Goal: Task Accomplishment & Management: Use online tool/utility

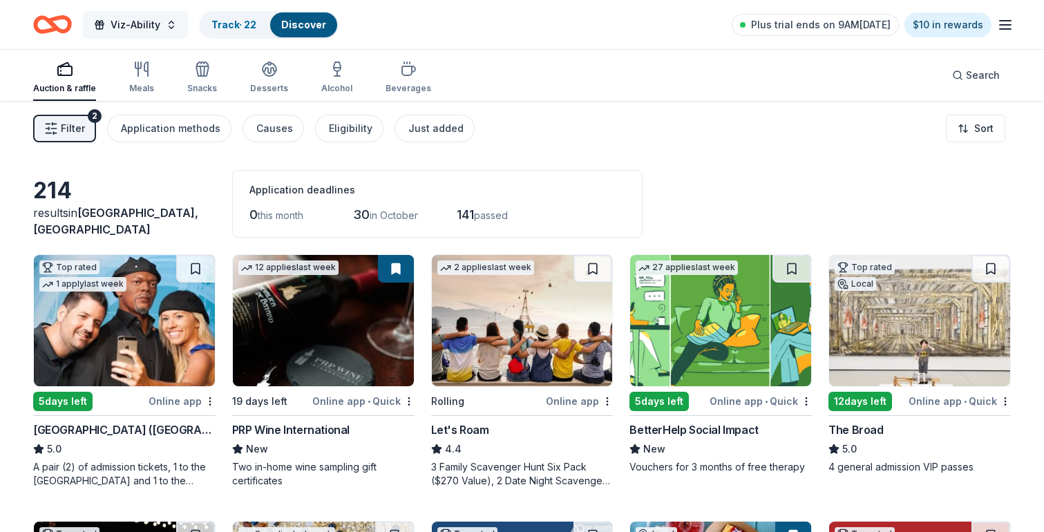
click at [154, 31] on span "Viz-Ability" at bounding box center [136, 25] width 50 height 17
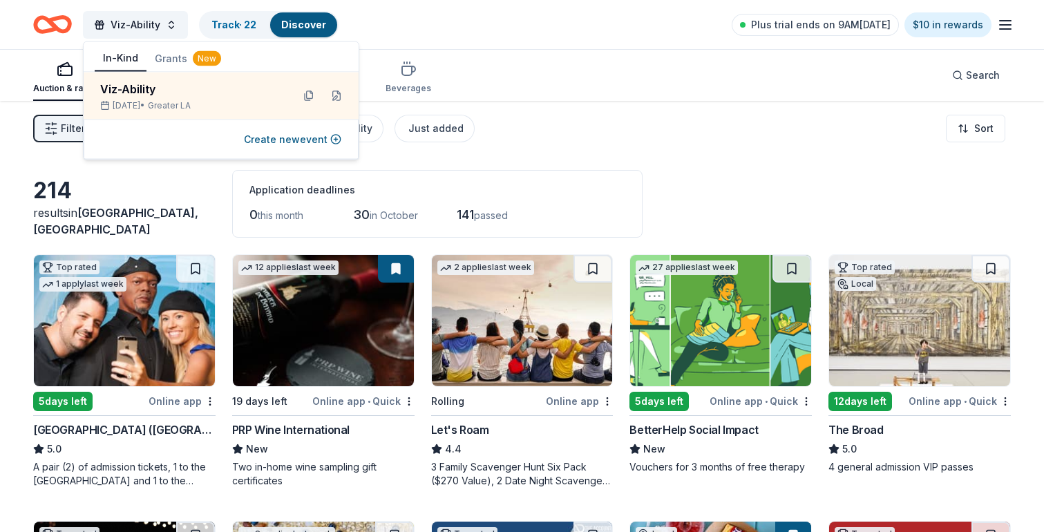
click at [240, 11] on button "Track · 22 Discover" at bounding box center [269, 25] width 140 height 28
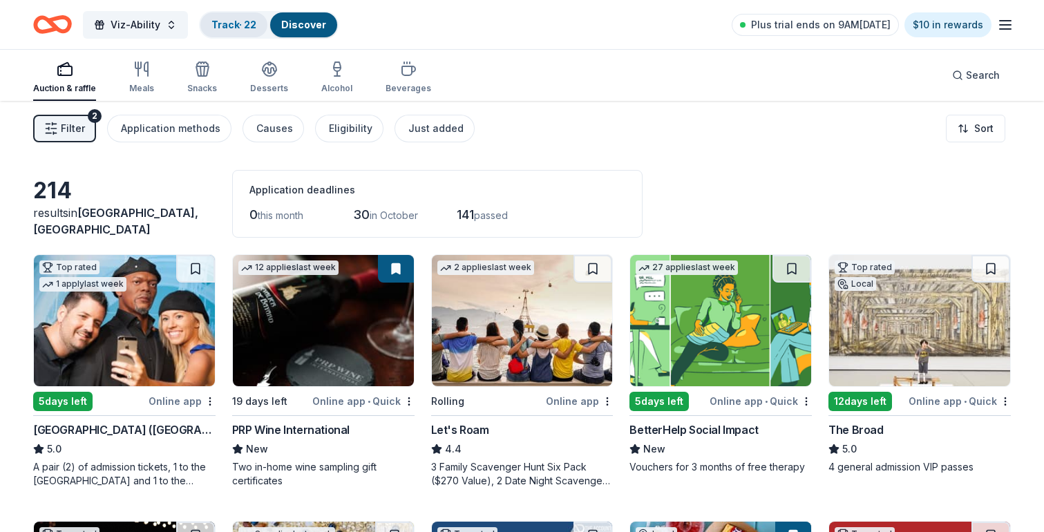
click at [213, 23] on link "Track · 22" at bounding box center [233, 25] width 45 height 12
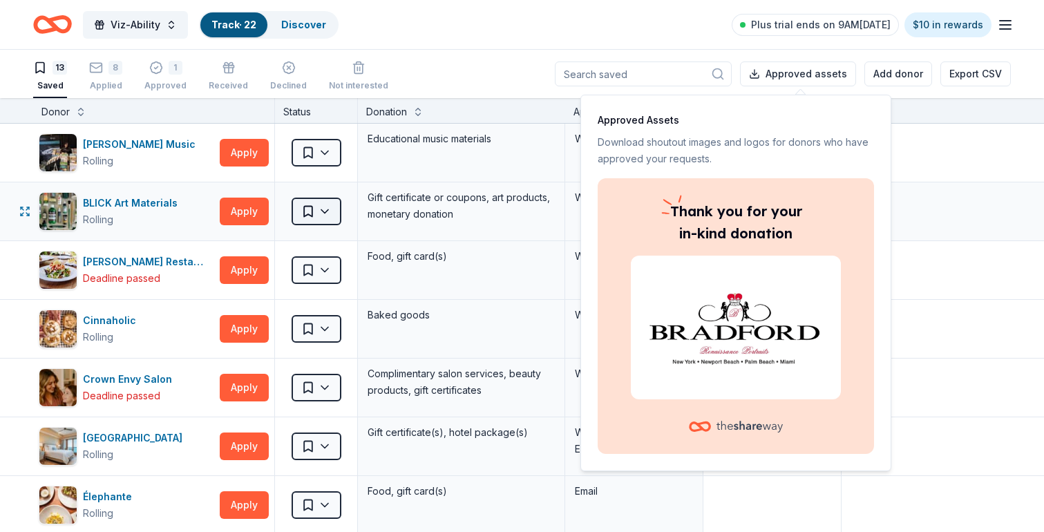
click at [323, 212] on html "Viz-Ability Track · 22 Discover Plus trial ends on 9AM[DATE] $10 in rewards 13 …" at bounding box center [522, 266] width 1044 height 532
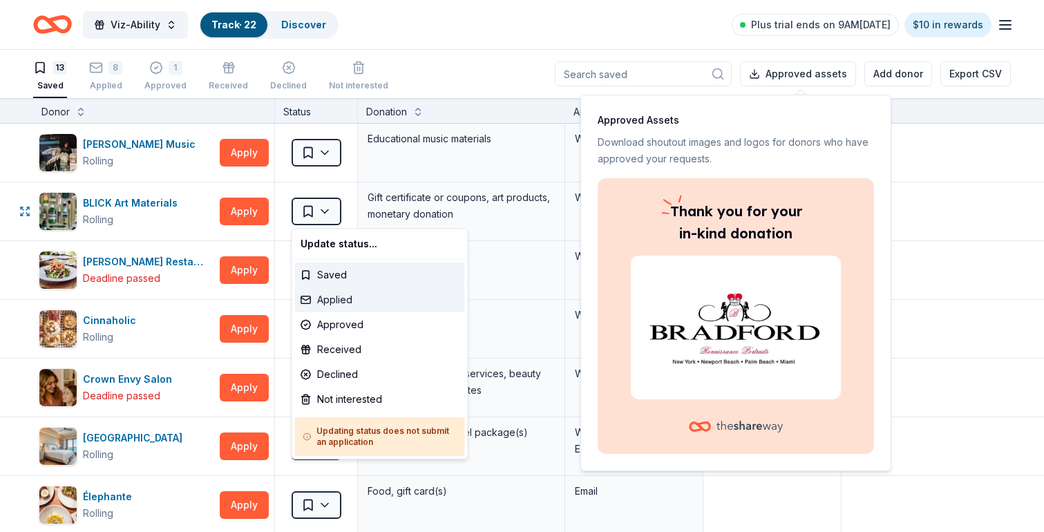
click at [323, 306] on div "Applied" at bounding box center [380, 300] width 170 height 25
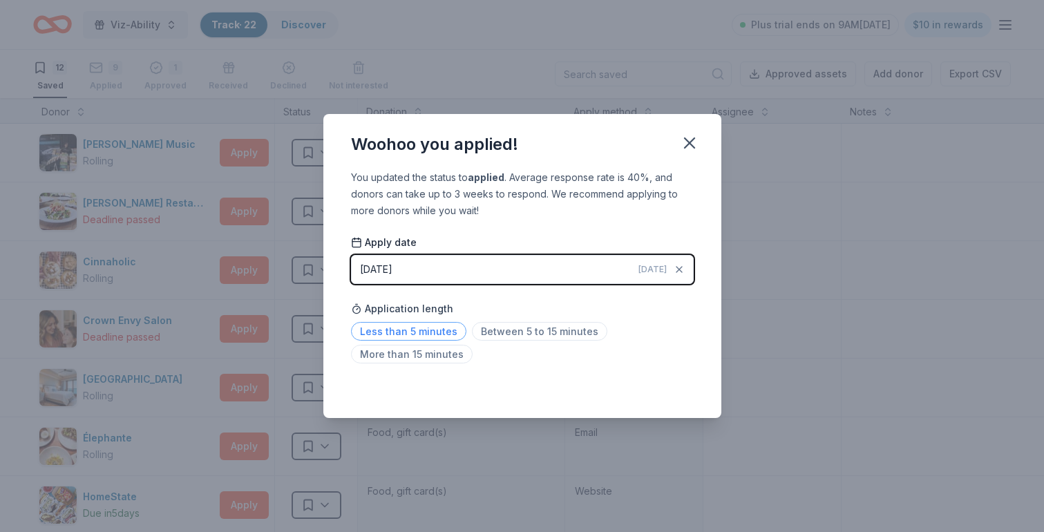
click at [431, 332] on span "Less than 5 minutes" at bounding box center [408, 331] width 115 height 19
click at [691, 141] on icon "button" at bounding box center [690, 143] width 10 height 10
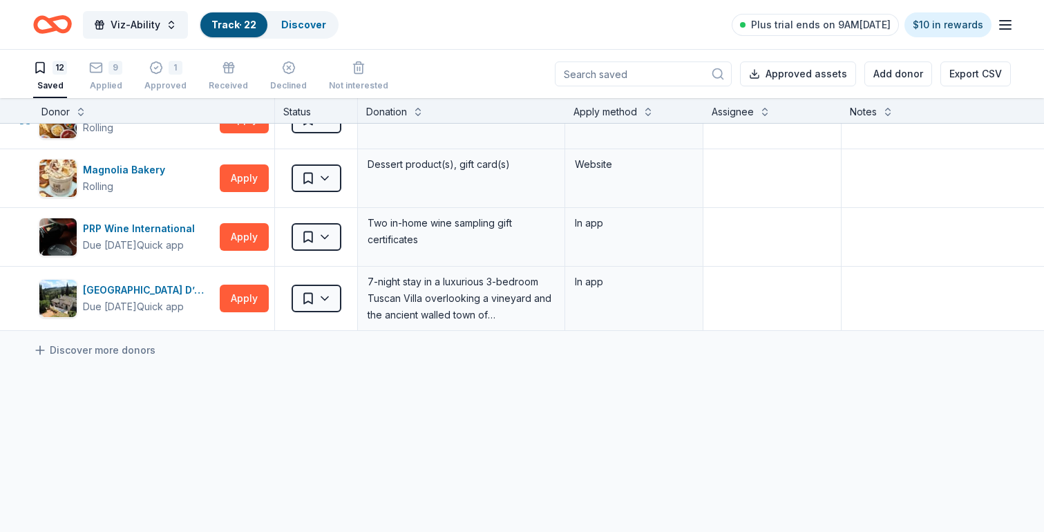
scroll to position [509, 0]
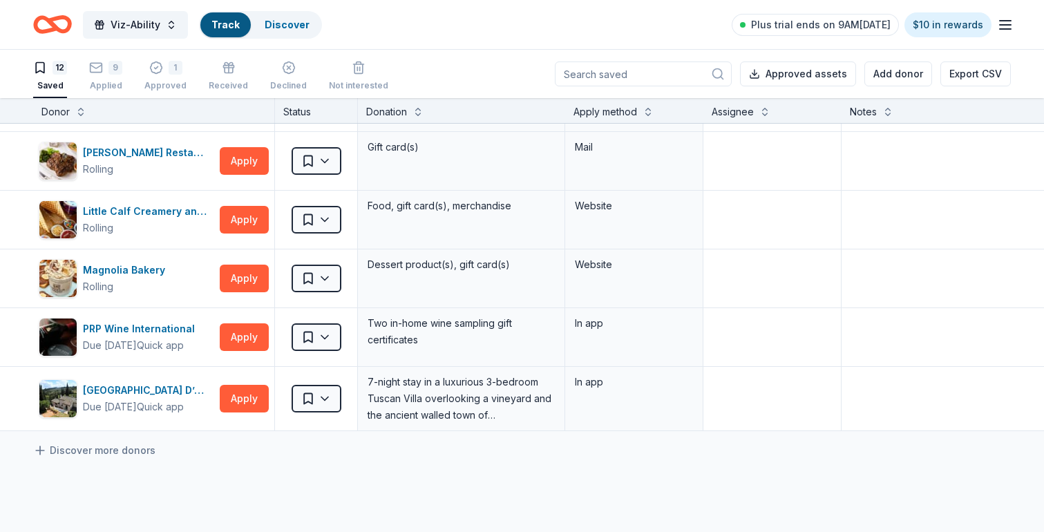
scroll to position [416, 0]
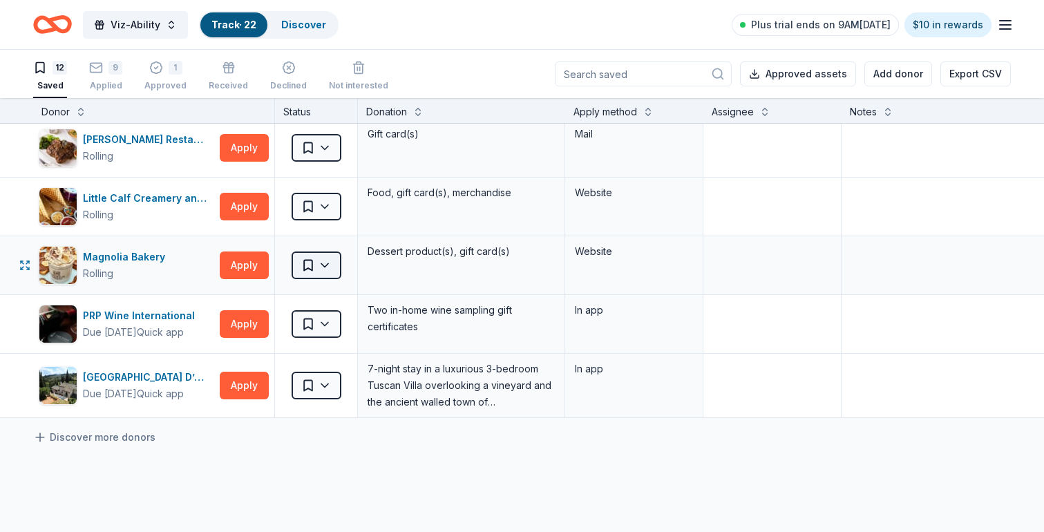
click at [331, 267] on html "Viz-Ability Track · 22 Discover Plus trial ends on 9AM, 10/1 $10 in rewards 12 …" at bounding box center [522, 266] width 1044 height 532
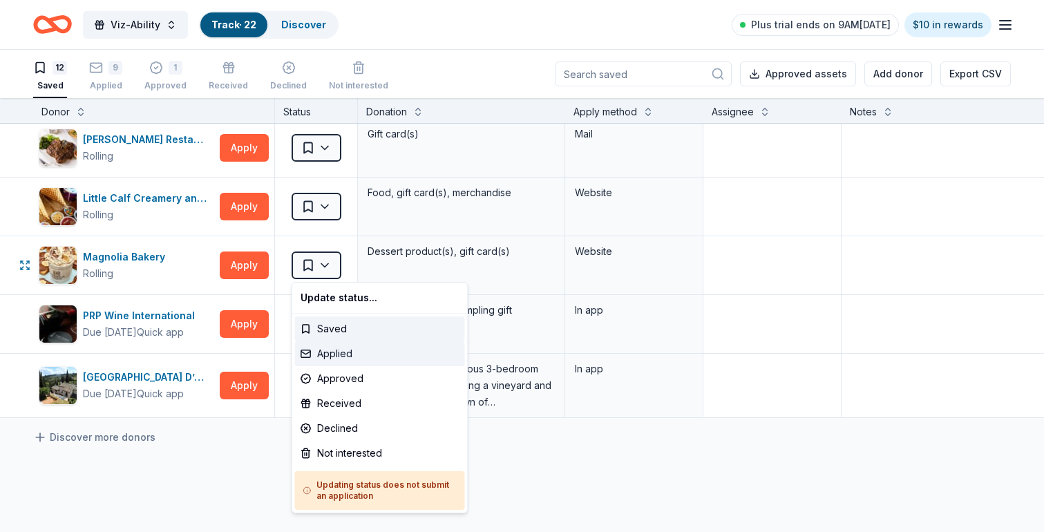
click at [326, 355] on div "Applied" at bounding box center [380, 353] width 170 height 25
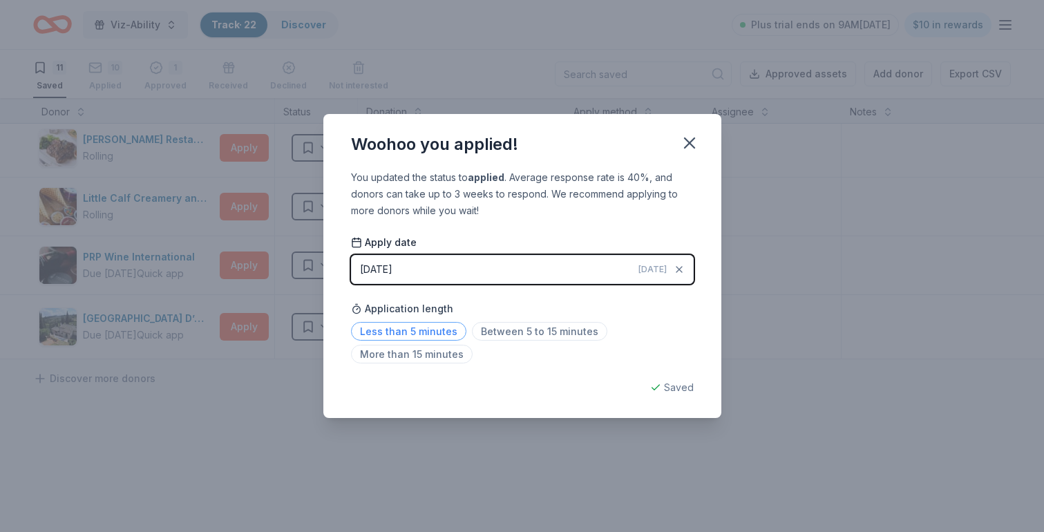
click at [415, 329] on span "Less than 5 minutes" at bounding box center [408, 331] width 115 height 19
click at [483, 284] on div "How long did the application take? How long did the application take?" at bounding box center [436, 288] width 157 height 19
click at [511, 258] on button "09/26/2025 Today" at bounding box center [522, 269] width 343 height 29
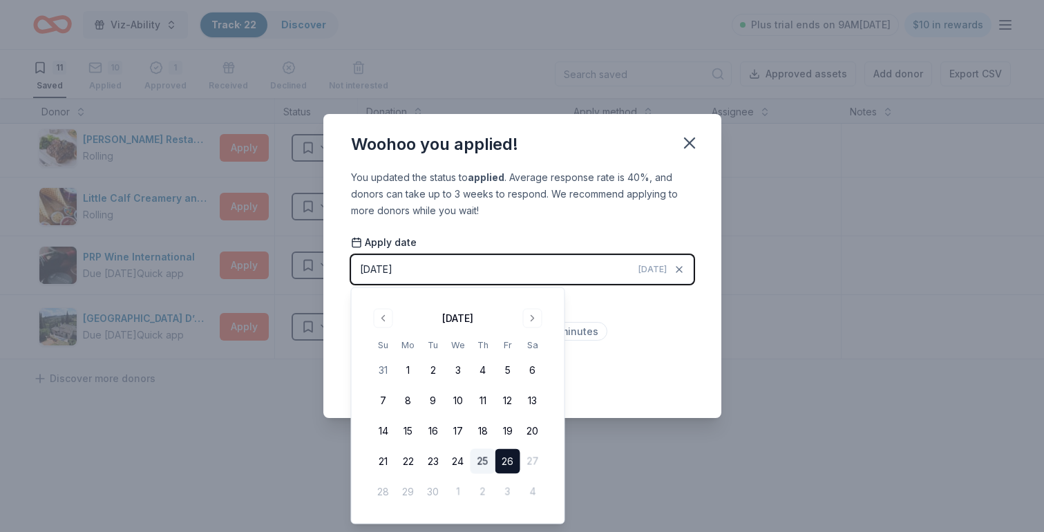
click at [480, 461] on button "25" at bounding box center [483, 461] width 25 height 25
